Goal: Information Seeking & Learning: Learn about a topic

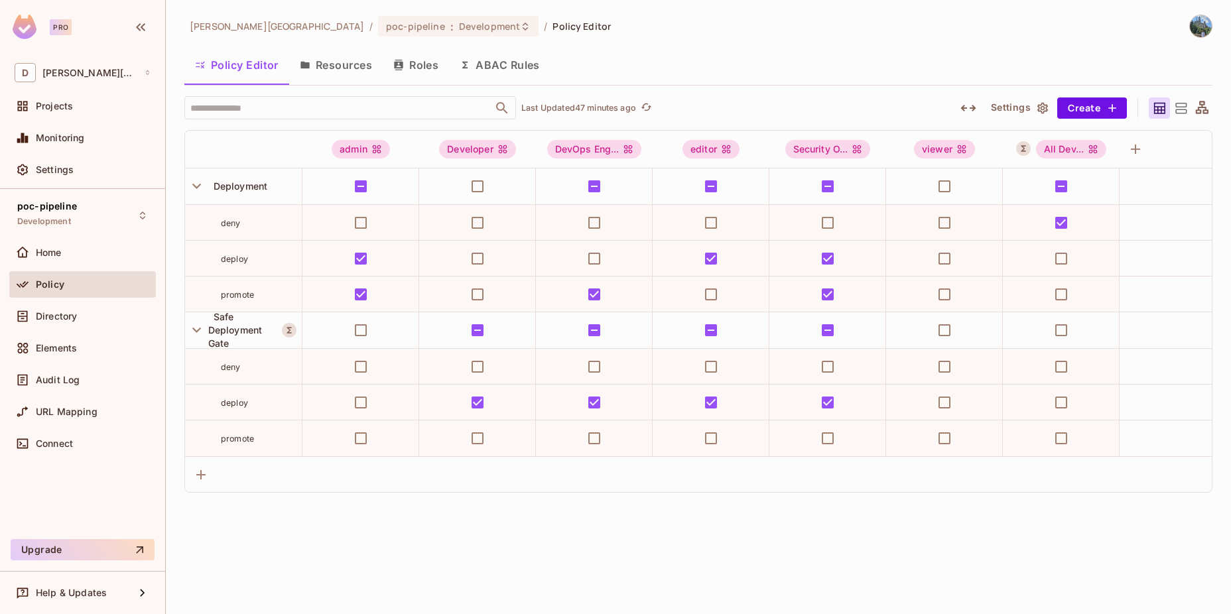
click at [501, 67] on button "ABAC Rules" at bounding box center [500, 64] width 102 height 33
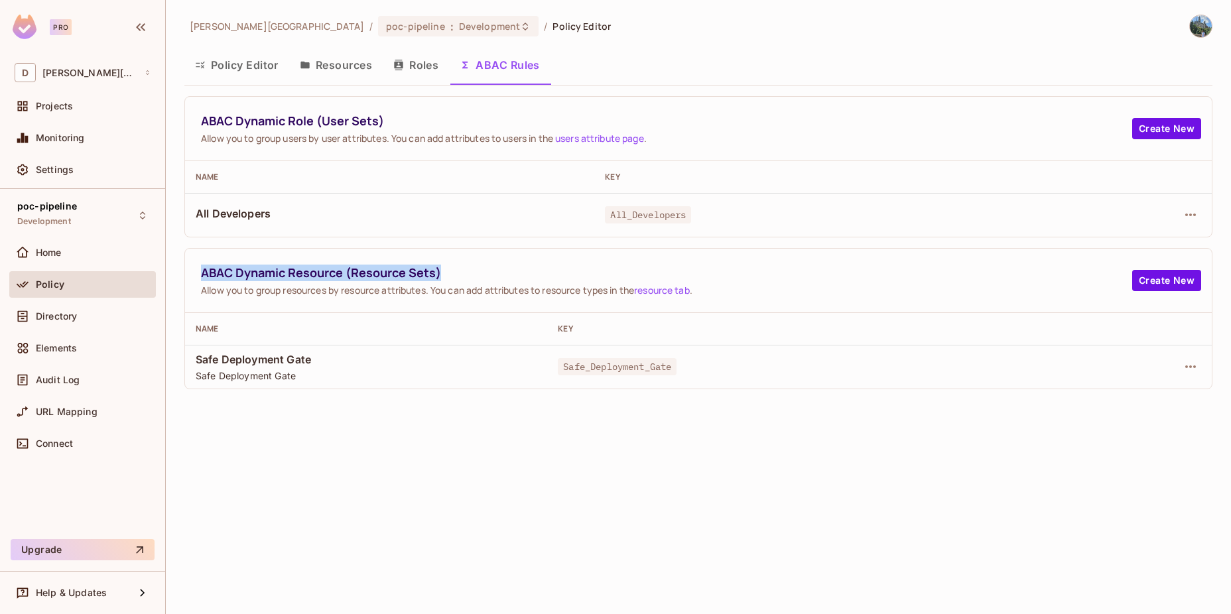
drag, startPoint x: 202, startPoint y: 277, endPoint x: 483, endPoint y: 278, distance: 280.7
click at [483, 278] on span "ABAC Dynamic Resource (Resource Sets)" at bounding box center [667, 273] width 932 height 17
click at [447, 387] on div "ABAC Dynamic Resource (Resource Sets) Allow you to group resources by resource …" at bounding box center [698, 318] width 1028 height 141
drag, startPoint x: 196, startPoint y: 359, endPoint x: 284, endPoint y: 359, distance: 87.6
click at [284, 359] on span "Safe Deployment Gate" at bounding box center [366, 359] width 341 height 15
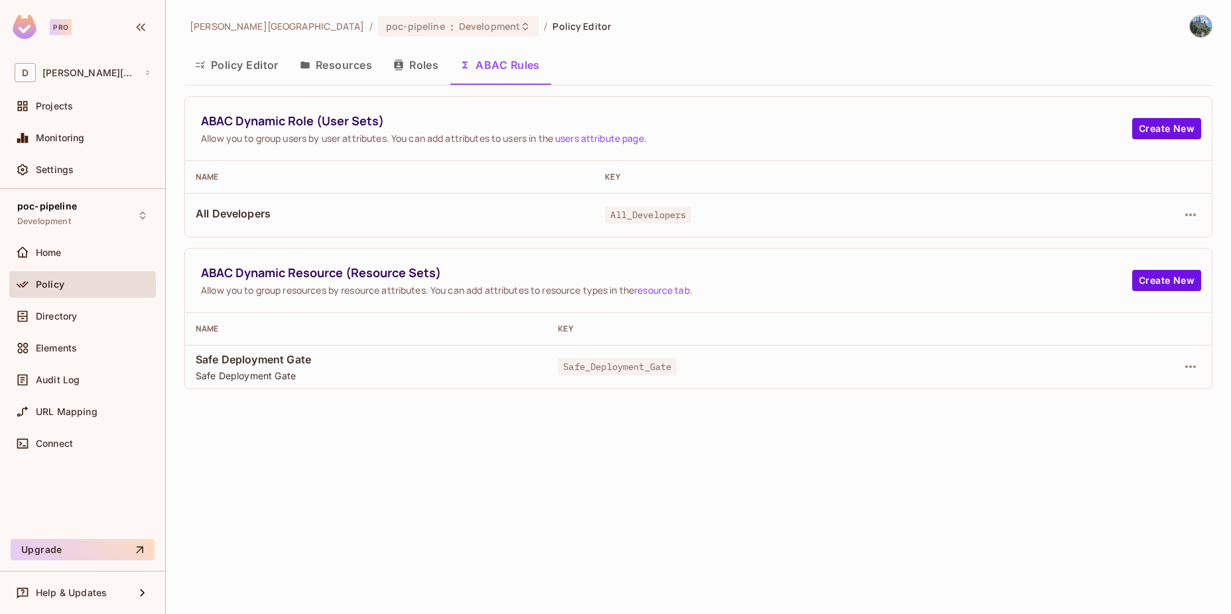
drag, startPoint x: 284, startPoint y: 359, endPoint x: 309, endPoint y: 360, distance: 24.6
click at [309, 360] on span "Safe Deployment Gate" at bounding box center [366, 359] width 341 height 15
click at [261, 360] on span "Safe Deployment Gate" at bounding box center [366, 359] width 341 height 15
drag, startPoint x: 261, startPoint y: 360, endPoint x: 228, endPoint y: 358, distance: 32.5
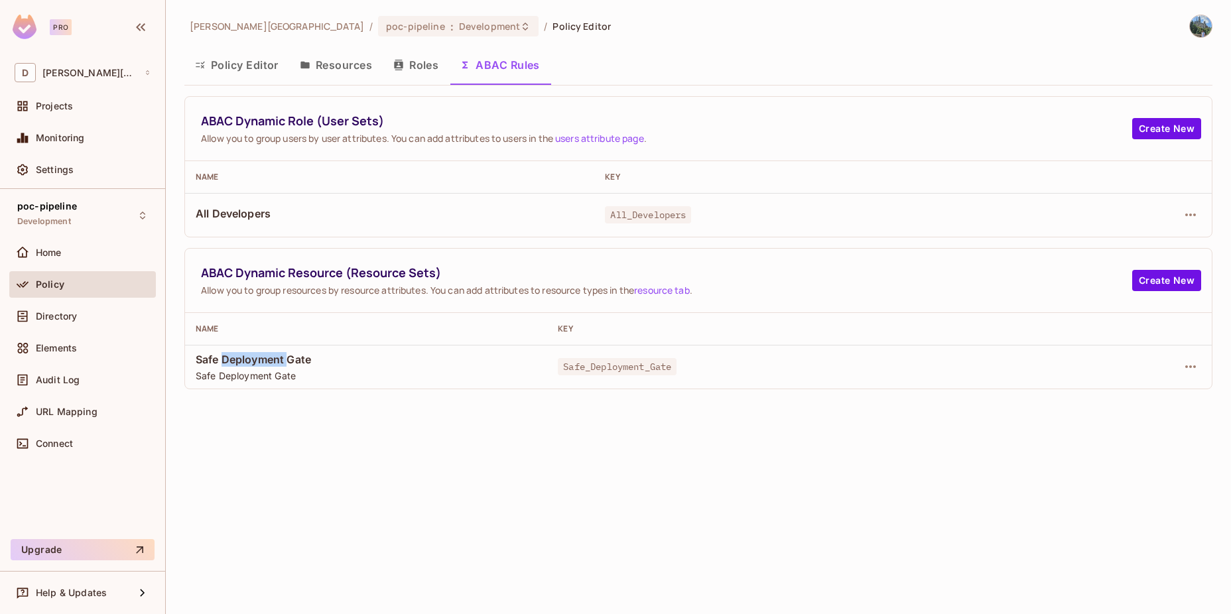
click at [228, 358] on span "Safe Deployment Gate" at bounding box center [366, 359] width 341 height 15
click at [199, 358] on span "Safe Deployment Gate" at bounding box center [366, 359] width 341 height 15
click at [1196, 369] on icon "button" at bounding box center [1191, 367] width 16 height 16
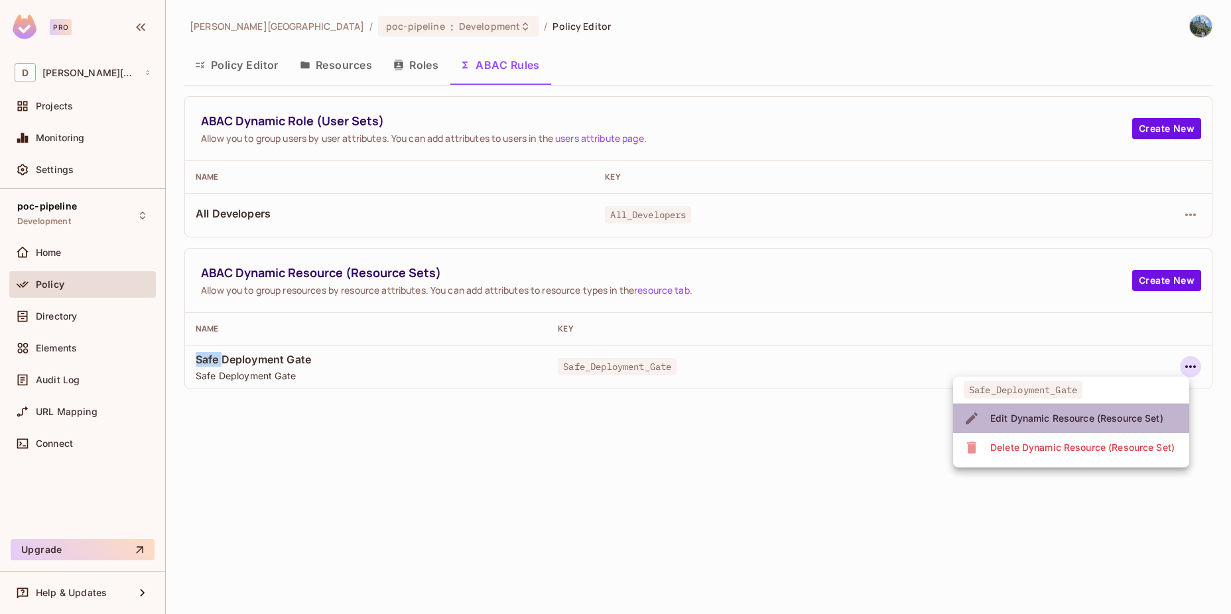
click at [1021, 421] on div "Edit Dynamic Resource (Resource Set)" at bounding box center [1077, 418] width 173 height 13
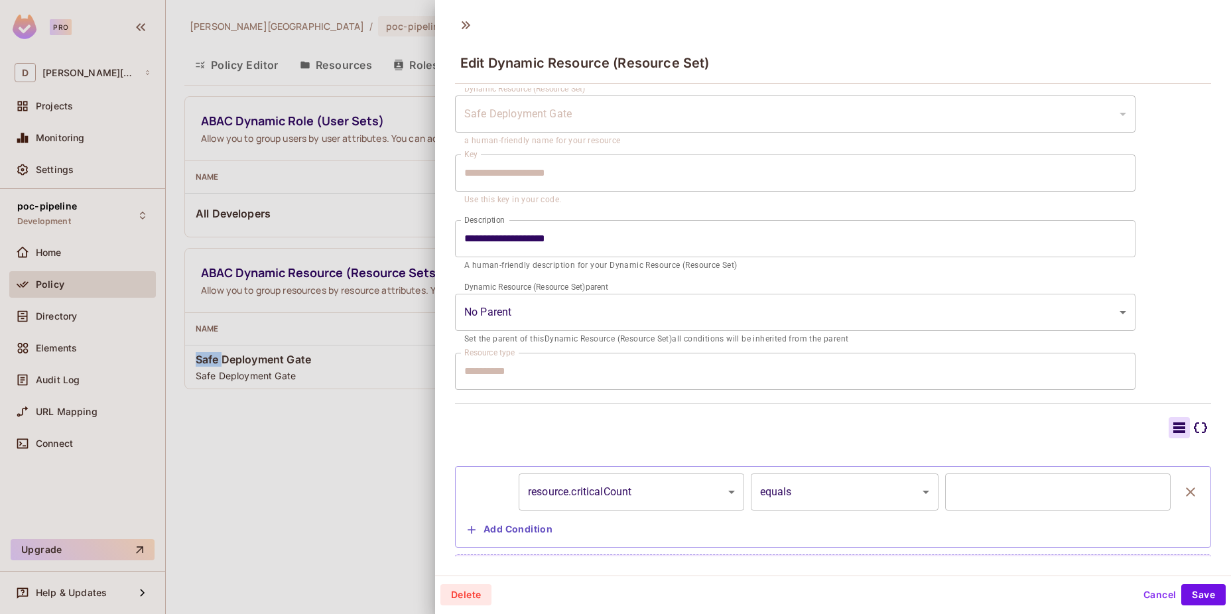
scroll to position [54, 0]
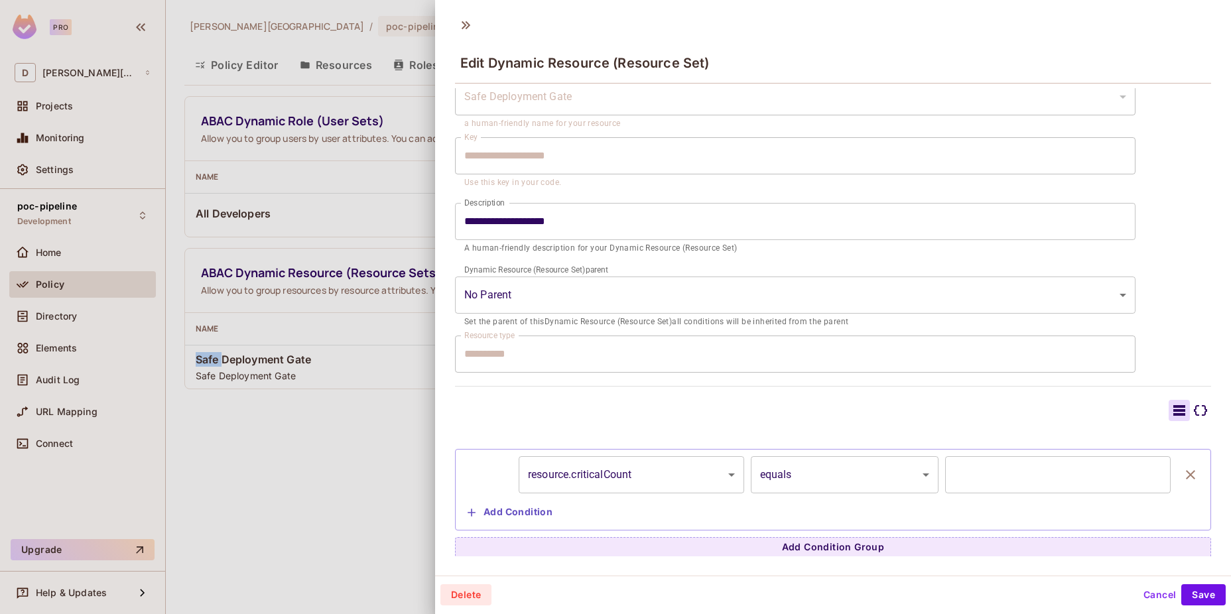
click at [1151, 595] on button "Cancel" at bounding box center [1160, 595] width 43 height 21
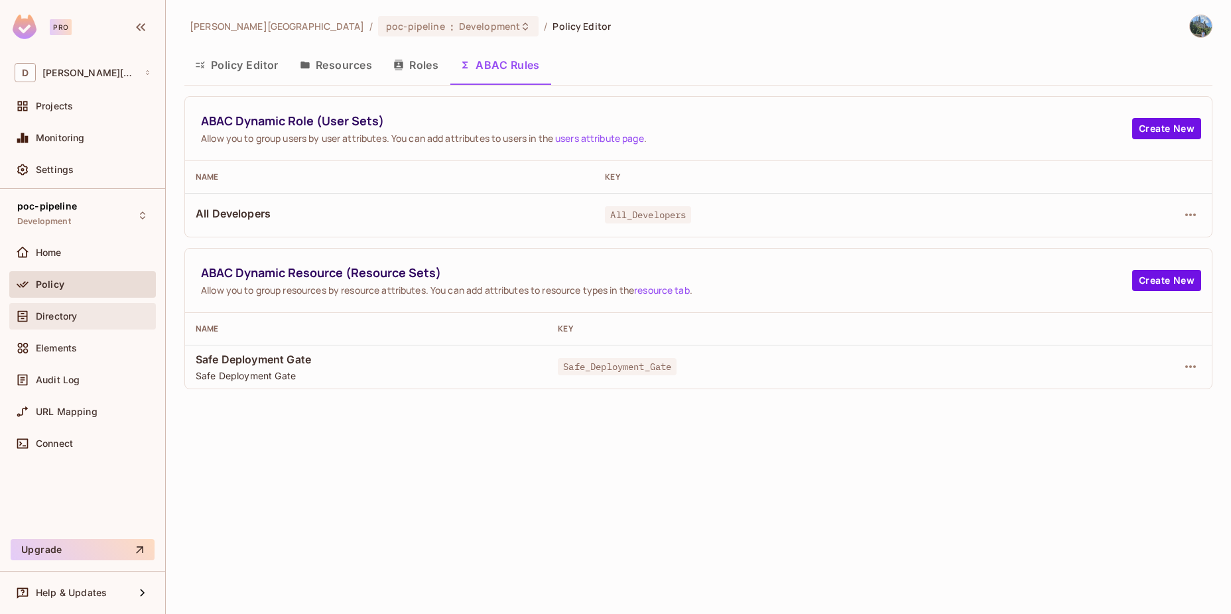
click at [54, 312] on span "Directory" at bounding box center [56, 316] width 41 height 11
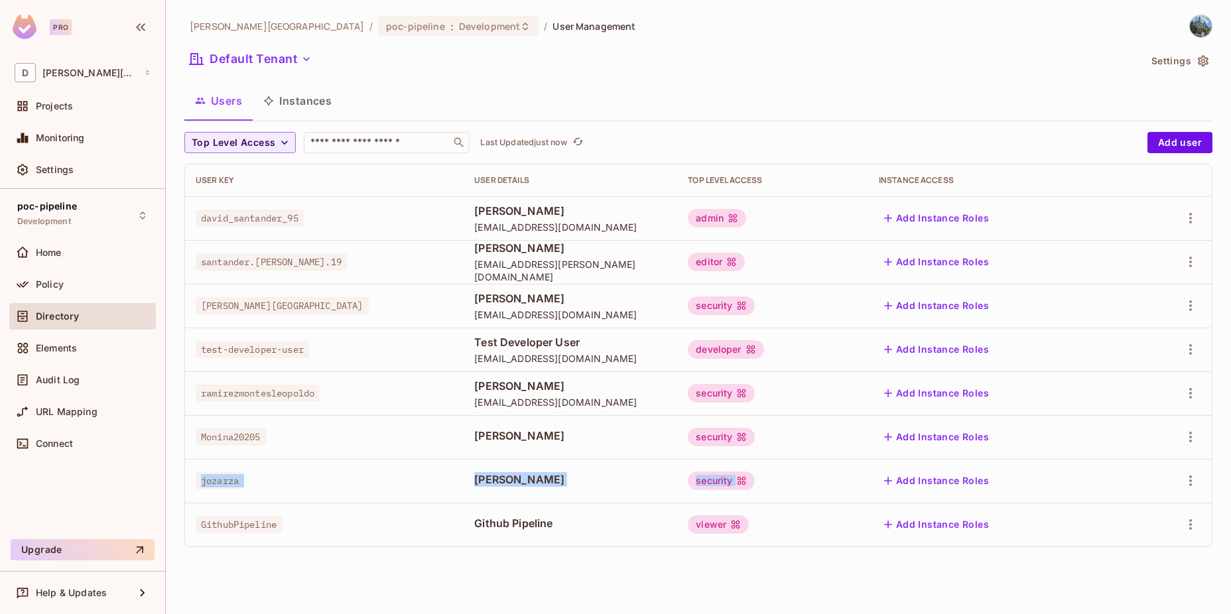
drag, startPoint x: 199, startPoint y: 478, endPoint x: 1092, endPoint y: 481, distance: 893.1
click at [1092, 481] on tr "jozarza [PERSON_NAME] security Add Instance Roles" at bounding box center [698, 481] width 1027 height 44
click at [519, 570] on div "[PERSON_NAME][GEOGRAPHIC_DATA] / poc-pipeline : Development / User Management D…" at bounding box center [699, 307] width 1066 height 614
click at [57, 380] on span "Audit Log" at bounding box center [58, 380] width 44 height 11
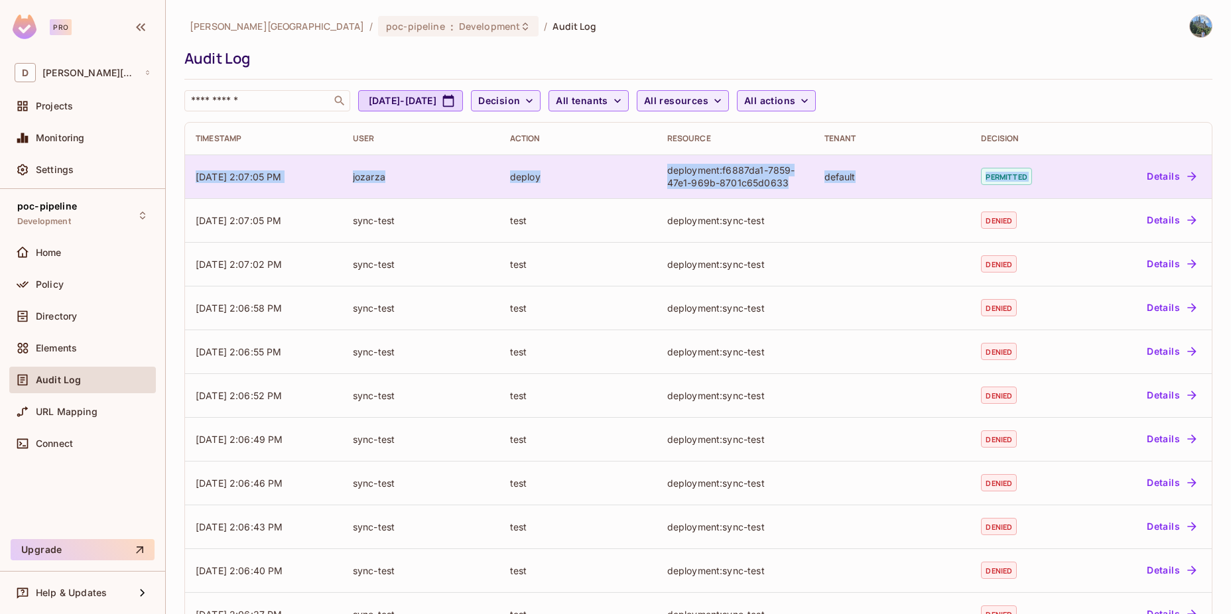
drag, startPoint x: 186, startPoint y: 165, endPoint x: 1135, endPoint y: 188, distance: 949.1
click at [1135, 188] on tr "[DATE] 2:07:05 PM jozarza deploy deployment:f6887da1-7859-47e1-969b-8701c65d063…" at bounding box center [698, 177] width 1027 height 44
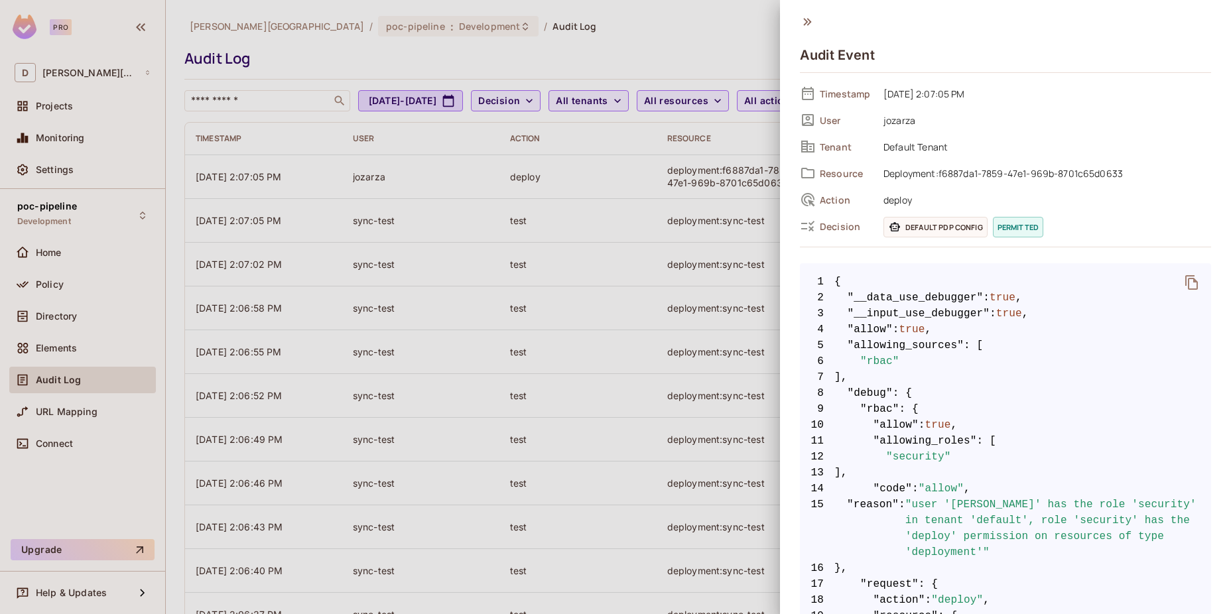
click at [619, 223] on div at bounding box center [615, 307] width 1231 height 614
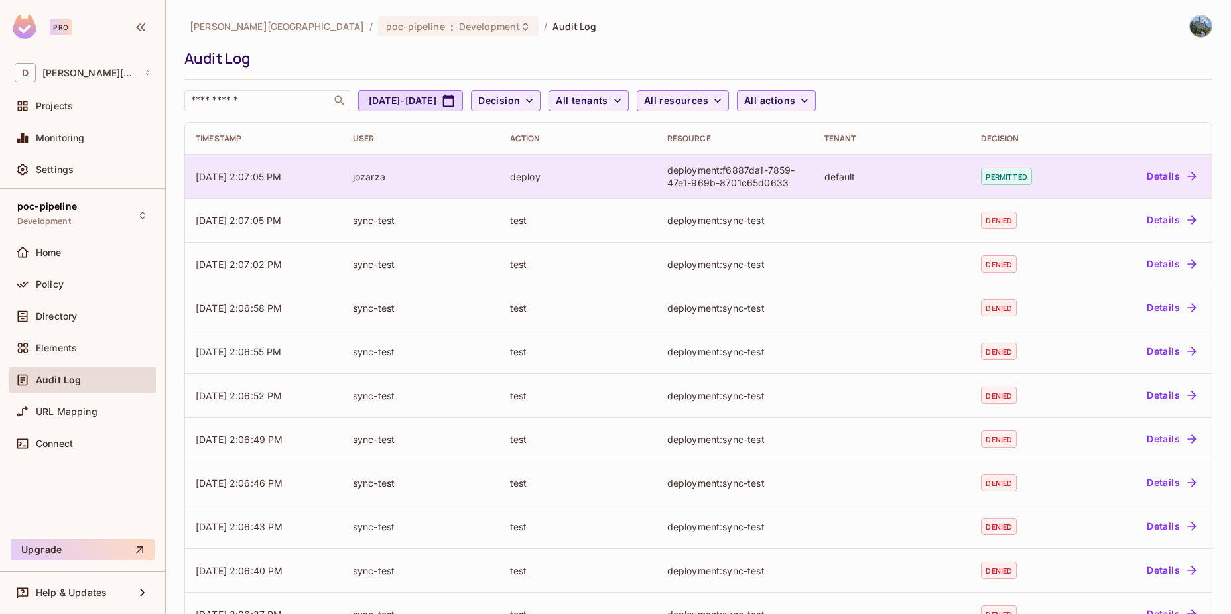
click at [464, 190] on td "jozarza" at bounding box center [420, 177] width 157 height 44
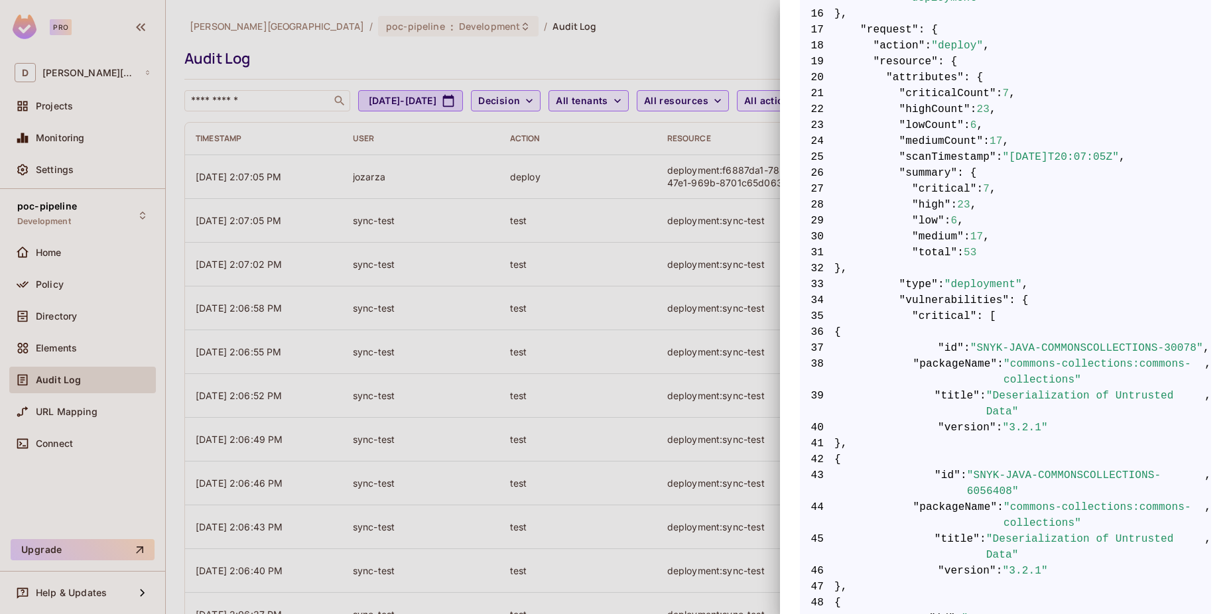
scroll to position [619, 0]
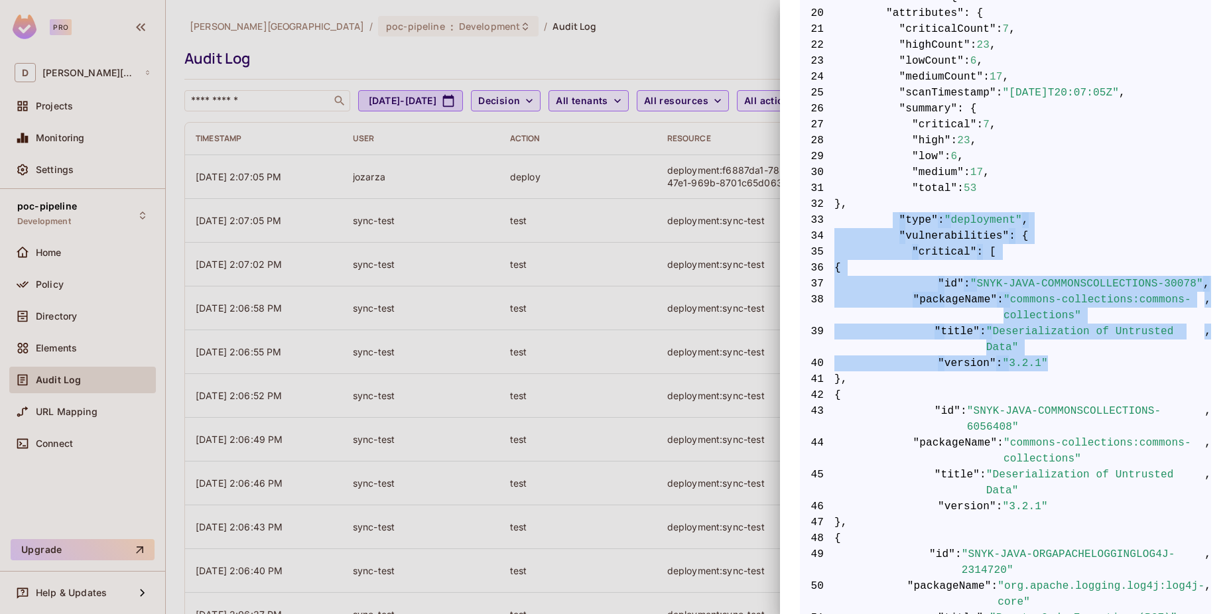
drag, startPoint x: 888, startPoint y: 206, endPoint x: 1037, endPoint y: 328, distance: 192.8
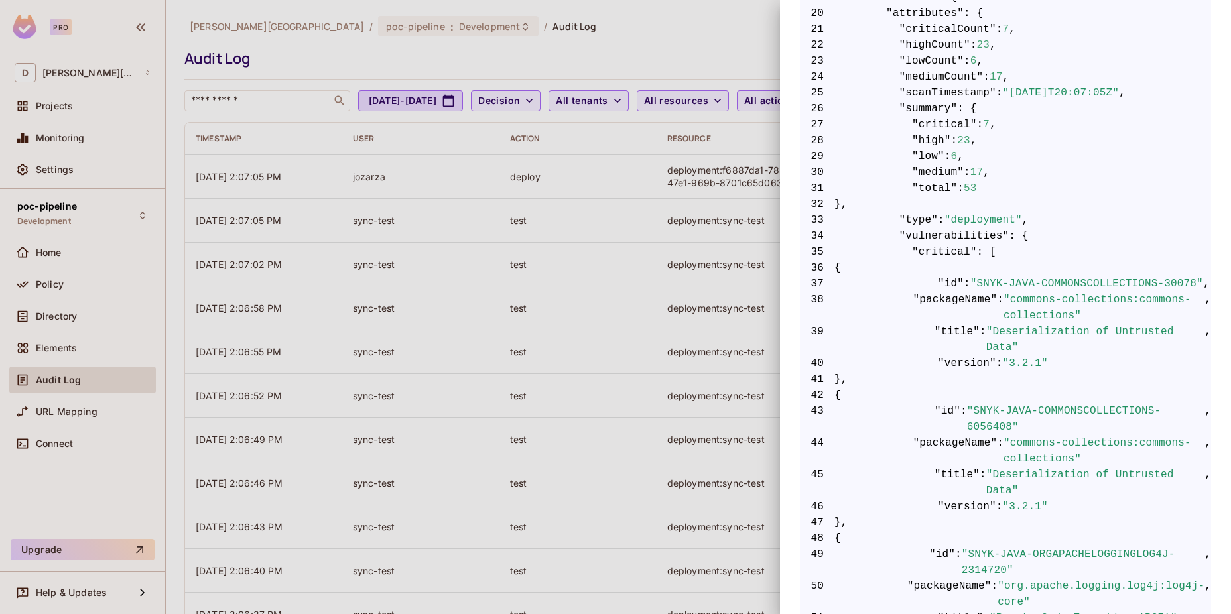
drag, startPoint x: 1037, startPoint y: 328, endPoint x: 1027, endPoint y: 391, distance: 63.8
click at [1027, 435] on span ""commons-collections:commons-collections"" at bounding box center [1104, 451] width 201 height 32
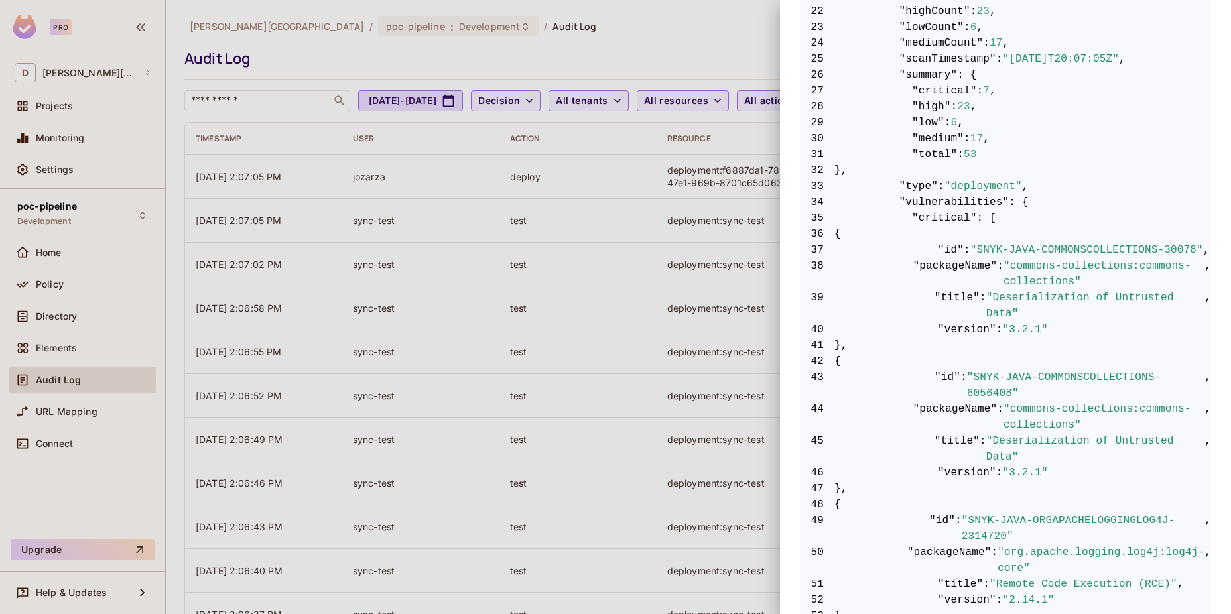
scroll to position [707, 0]
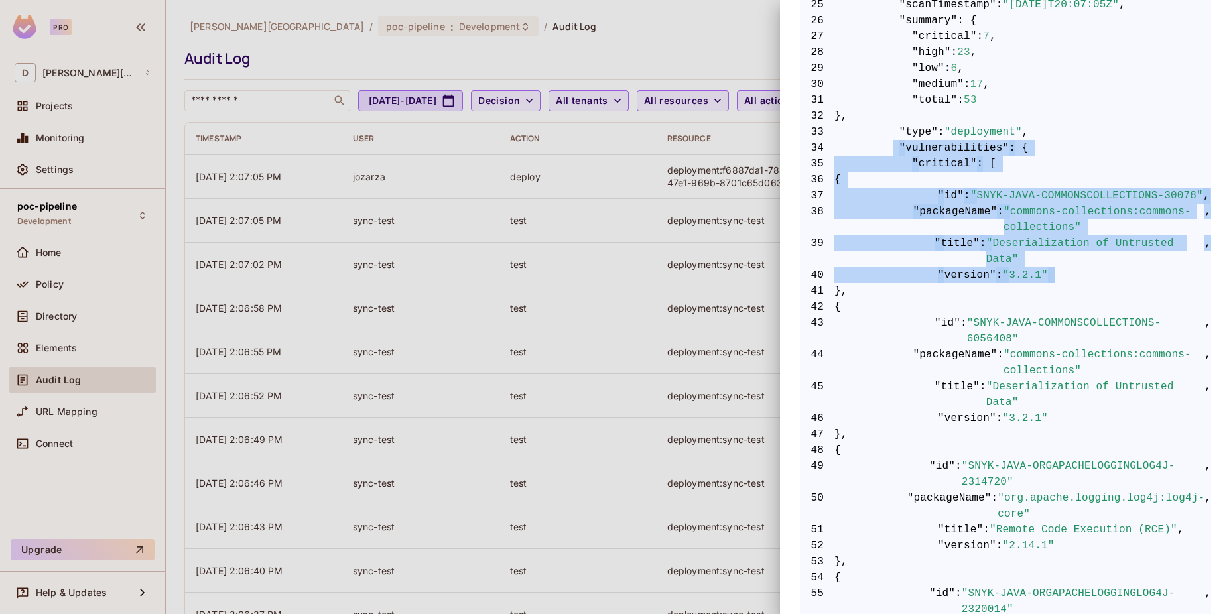
drag, startPoint x: 894, startPoint y: 133, endPoint x: 995, endPoint y: 255, distance: 158.4
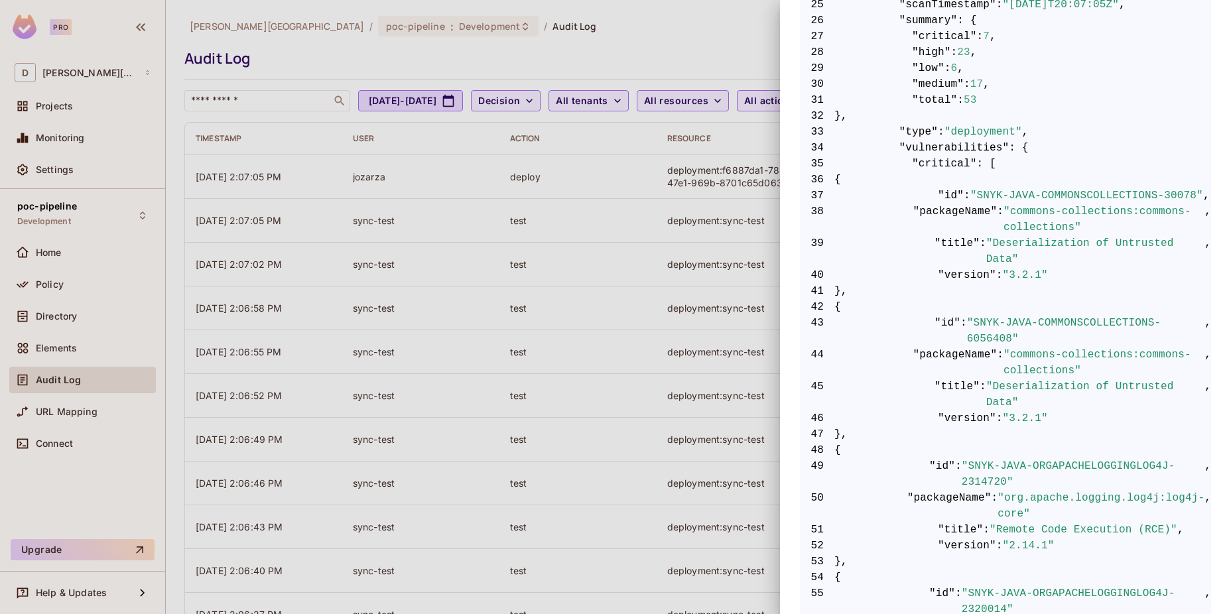
drag, startPoint x: 995, startPoint y: 255, endPoint x: 995, endPoint y: 401, distance: 146.0
click at [995, 458] on span ""SNYK-JAVA-ORGAPACHELOGGINGLOG4J-2314720"" at bounding box center [1083, 474] width 243 height 32
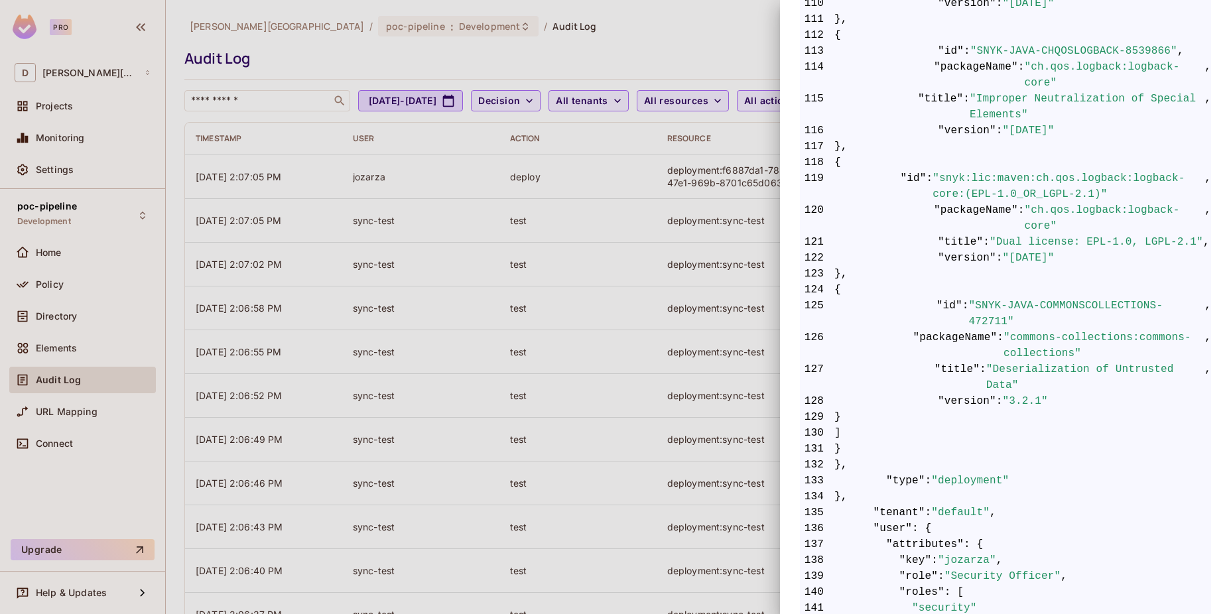
scroll to position [2468, 0]
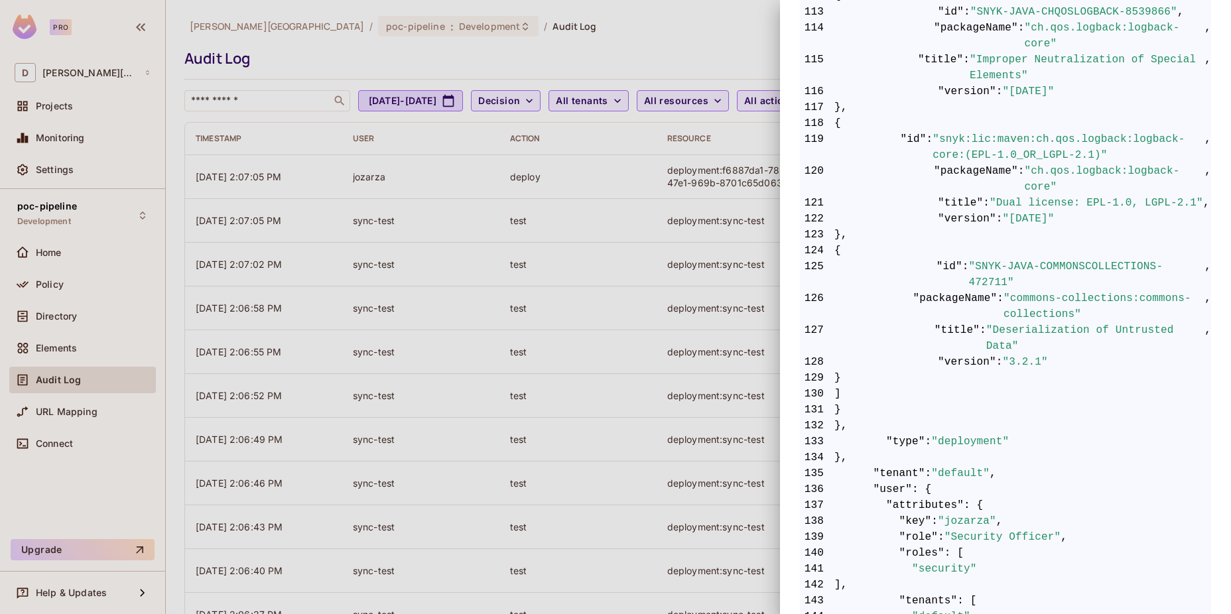
click at [510, 384] on div at bounding box center [615, 307] width 1231 height 614
